Goal: Task Accomplishment & Management: Manage account settings

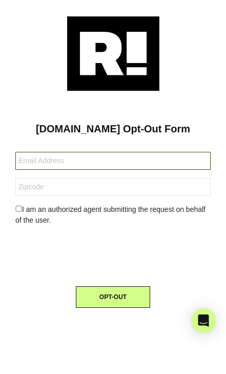
click at [102, 152] on input "text" at bounding box center [112, 161] width 195 height 18
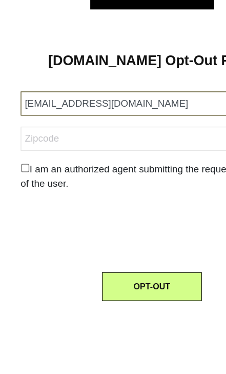
type input "[EMAIL_ADDRESS][DOMAIN_NAME]"
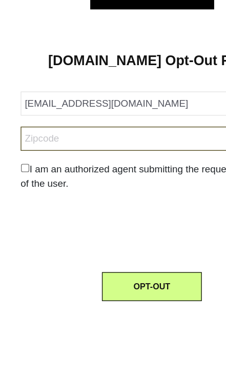
click at [109, 178] on input "text" at bounding box center [112, 187] width 195 height 18
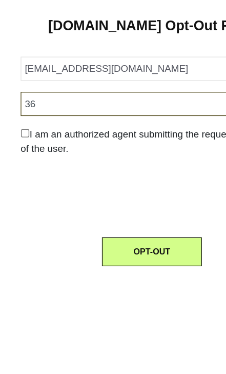
type input "3"
type input "26184"
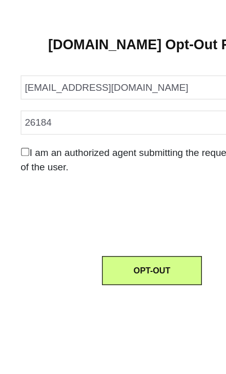
scroll to position [14, 0]
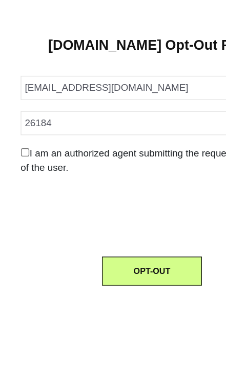
click at [123, 286] on button "OPT-OUT" at bounding box center [113, 297] width 74 height 22
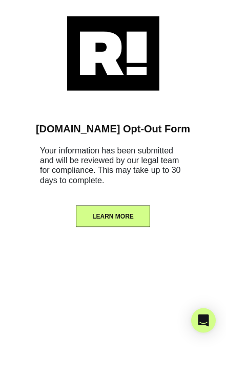
scroll to position [54, 0]
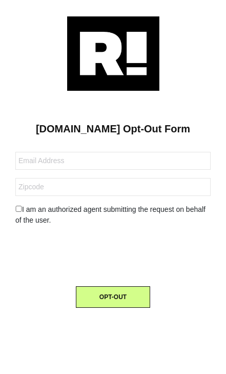
scroll to position [110, 0]
